Goal: Browse casually

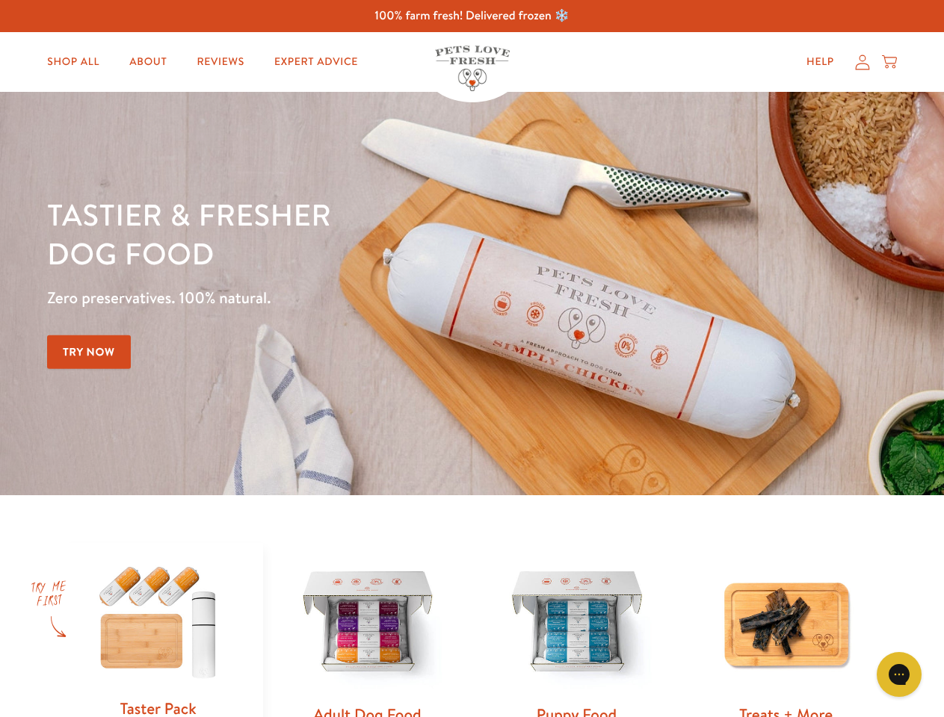
click at [472, 359] on div "Tastier & fresher dog food Zero preservatives. 100% natural. Try Now" at bounding box center [330, 293] width 566 height 197
click at [899, 675] on icon "Gorgias live chat" at bounding box center [899, 674] width 14 height 14
